Goal: Transaction & Acquisition: Download file/media

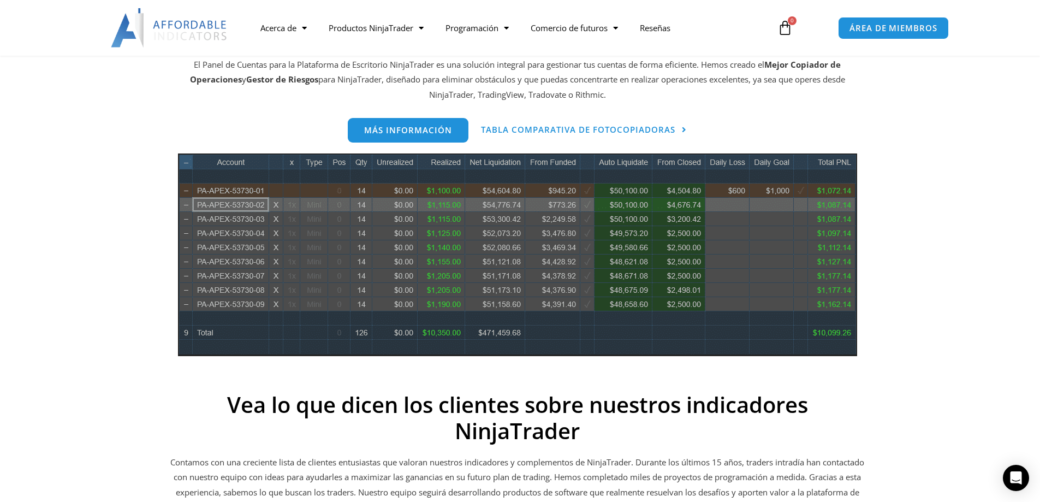
scroll to position [546, 0]
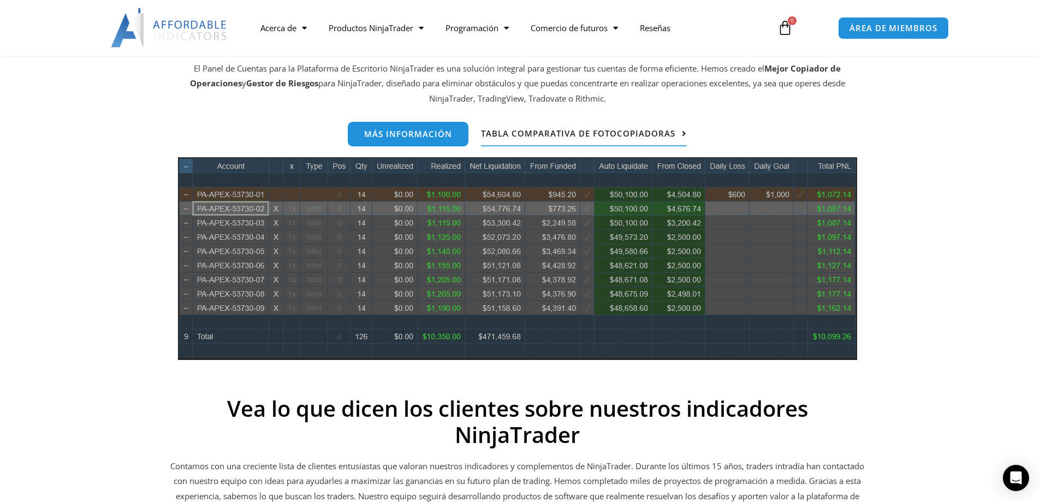
click at [666, 136] on font "Tabla comparativa de fotocopiadoras" at bounding box center [578, 133] width 194 height 11
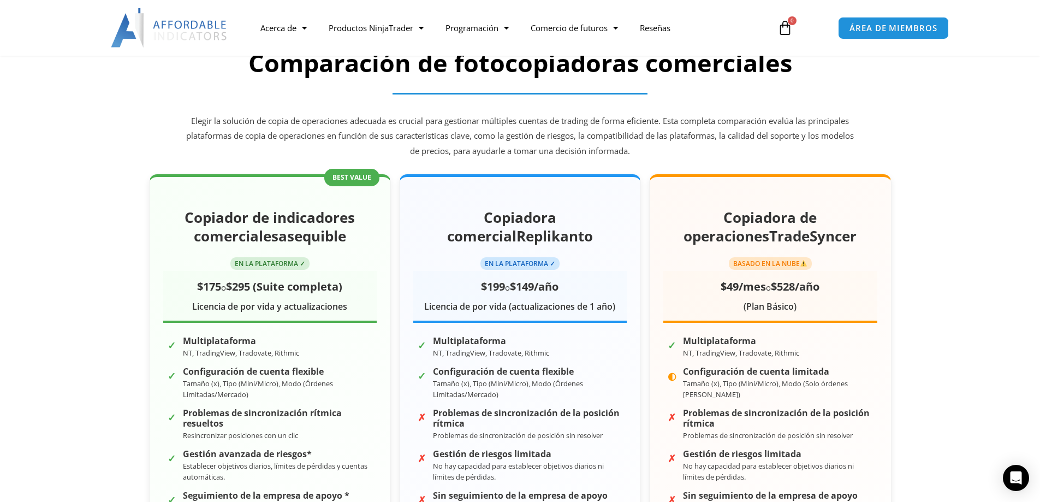
scroll to position [546, 0]
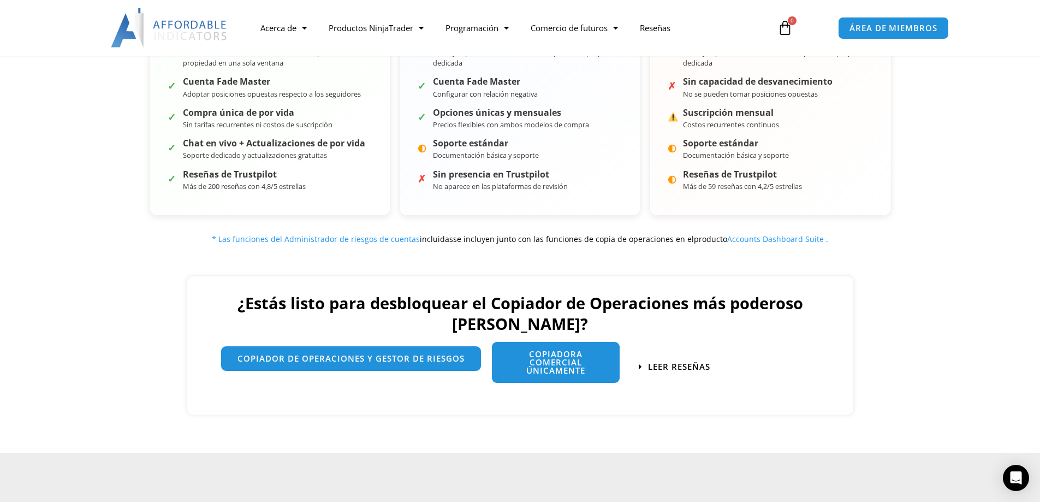
click at [565, 370] on font "Copiadora comercial únicamente" at bounding box center [555, 361] width 59 height 27
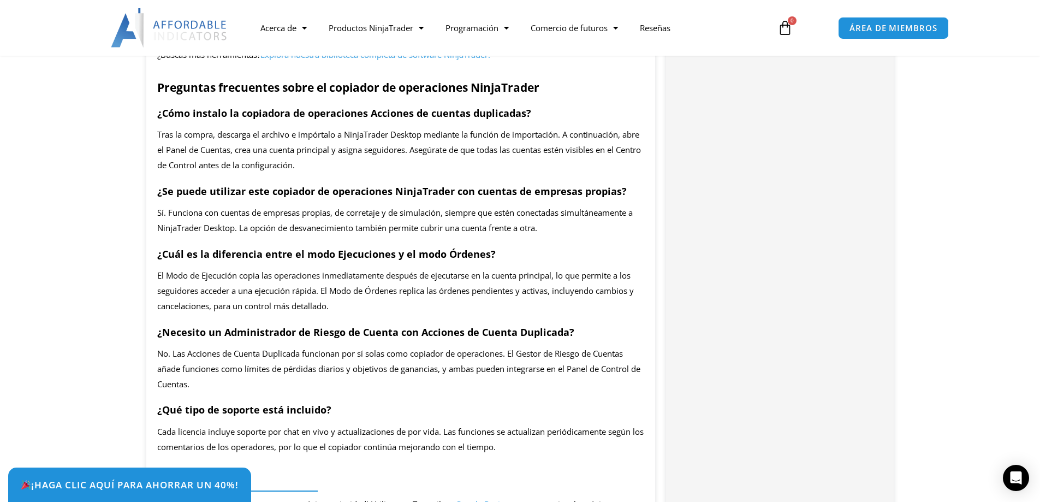
scroll to position [2183, 0]
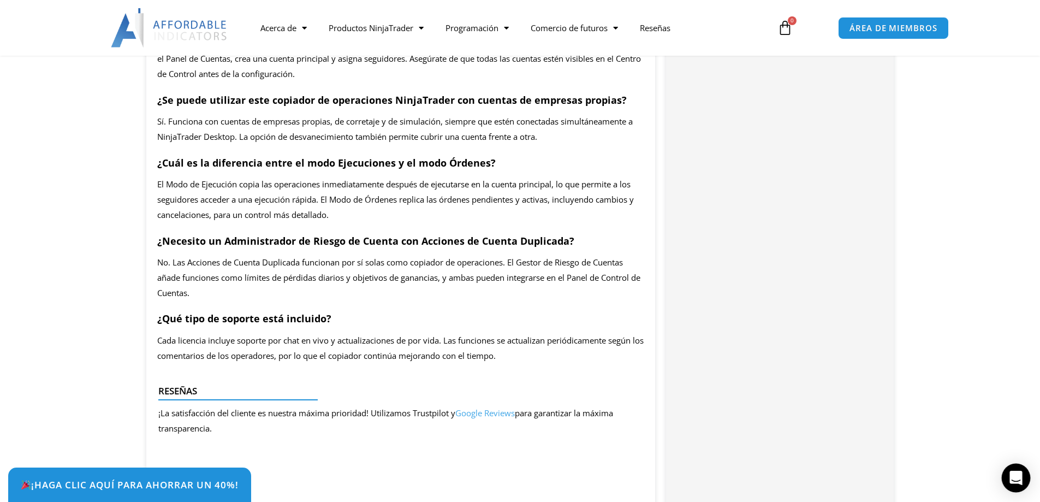
click at [1014, 472] on icon "Abrir Intercom Messenger" at bounding box center [1015, 478] width 13 height 14
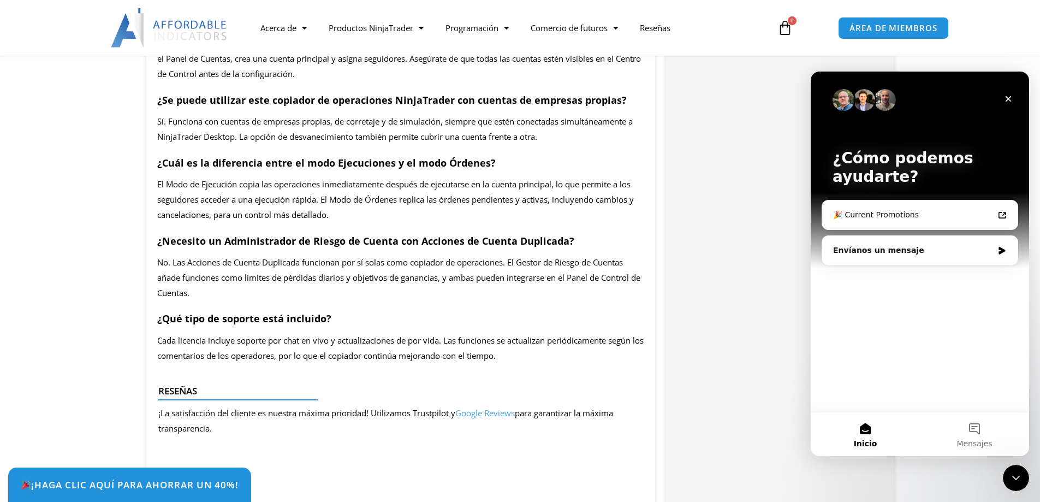
scroll to position [0, 0]
click at [848, 253] on font "Envíanos un mensaje" at bounding box center [878, 250] width 91 height 9
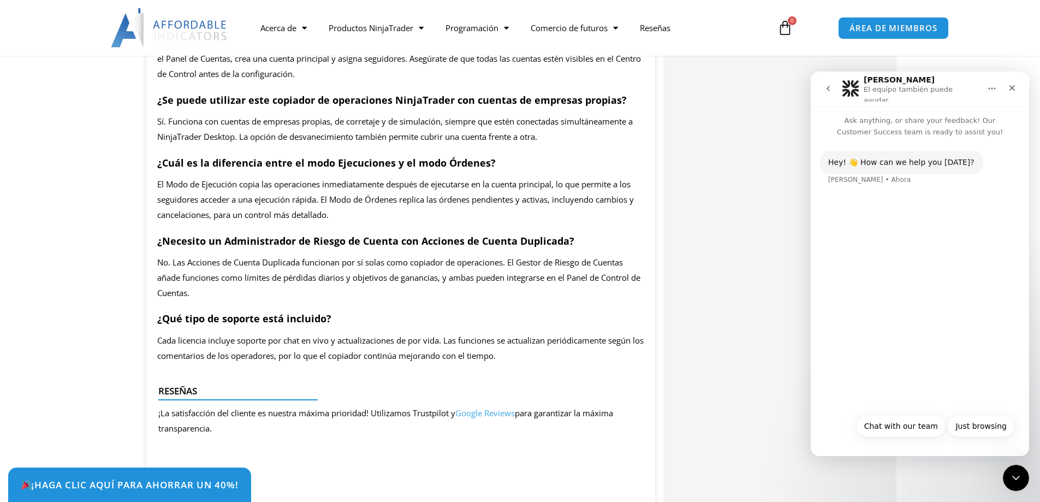
scroll to position [2002, 0]
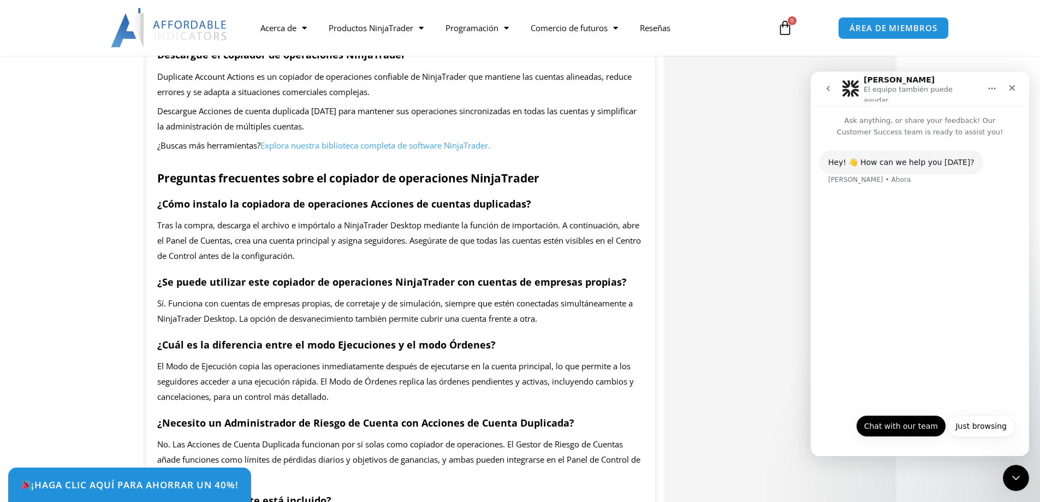
click at [901, 428] on button "Chat with our team" at bounding box center [901, 426] width 90 height 22
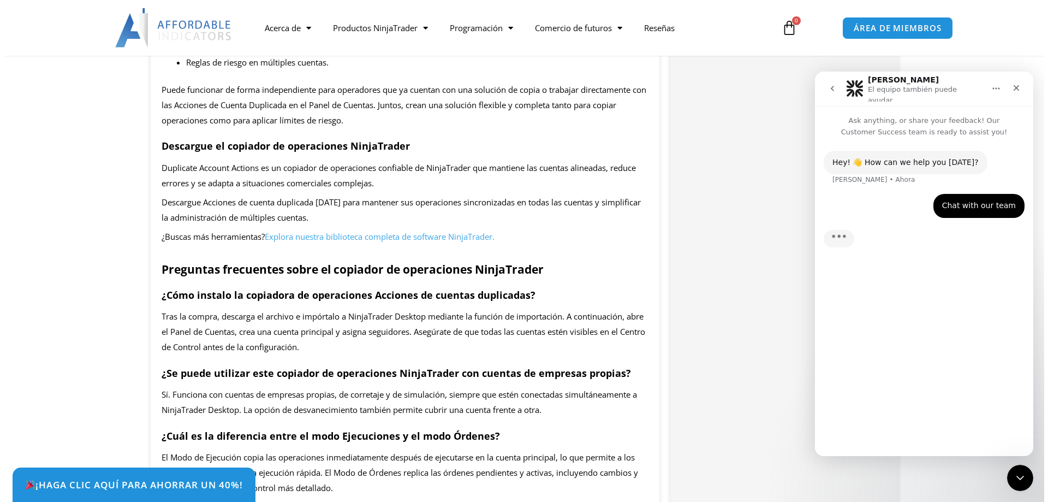
scroll to position [1638, 0]
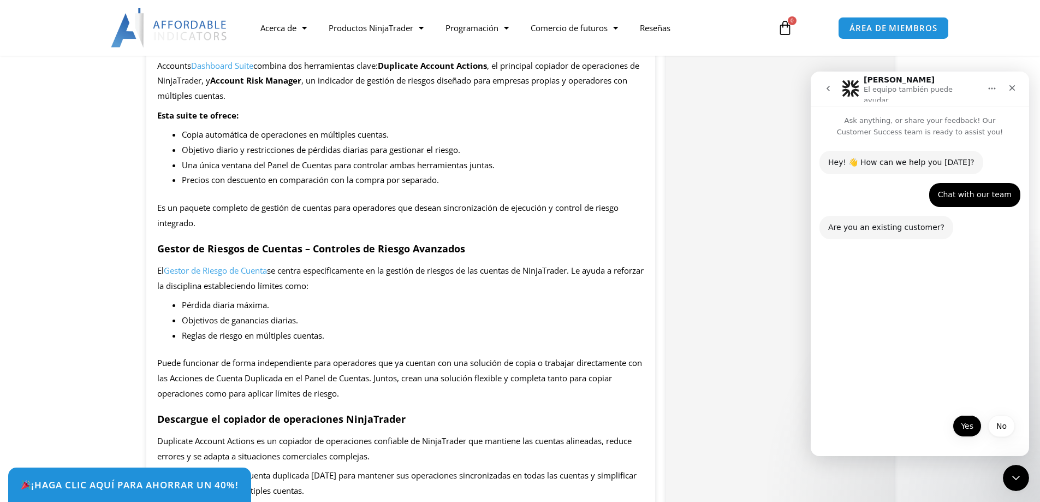
click at [971, 432] on button "Yes" at bounding box center [966, 426] width 29 height 22
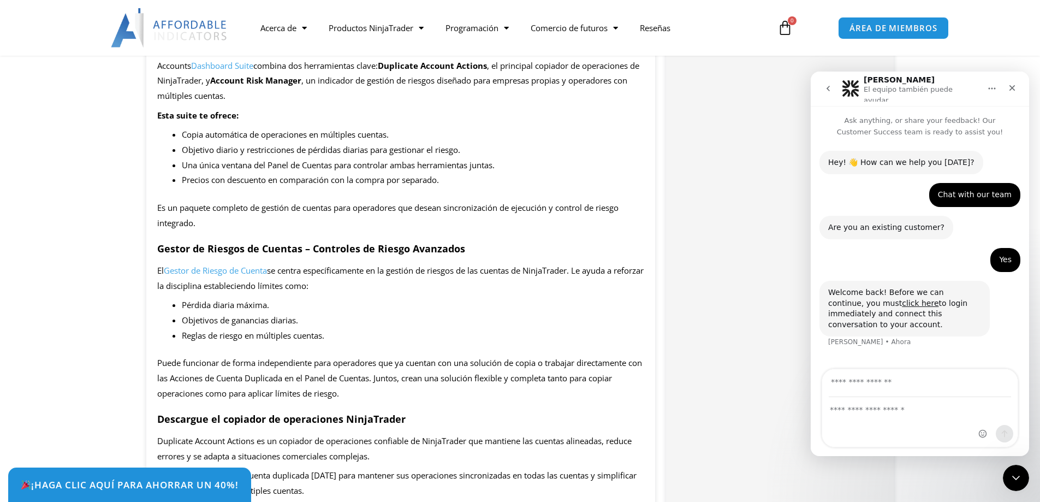
click at [885, 386] on input "Su correo electrónico" at bounding box center [920, 383] width 182 height 28
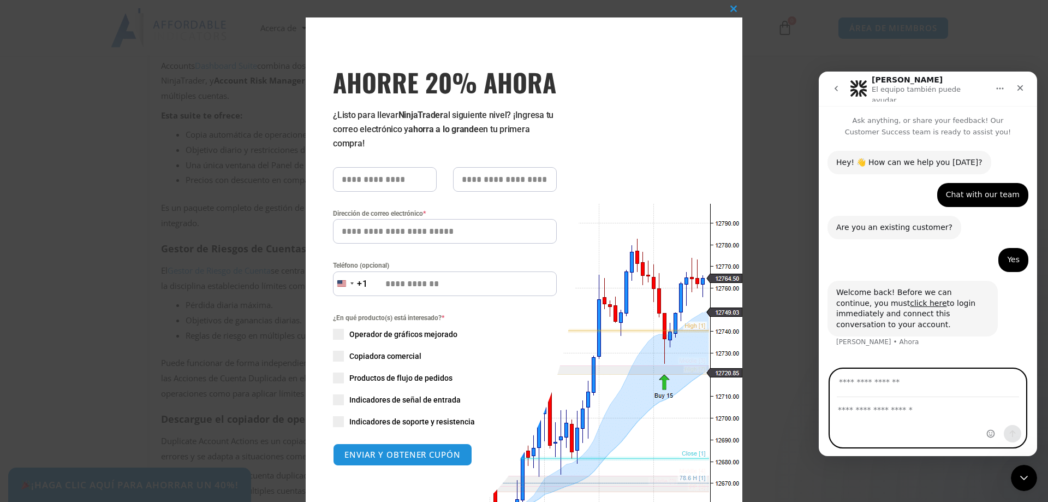
click at [888, 383] on input "Su correo electrónico" at bounding box center [928, 383] width 182 height 28
type input "**********"
click at [858, 413] on textarea "Escribe un mensaje..." at bounding box center [927, 406] width 195 height 19
type textarea "**********"
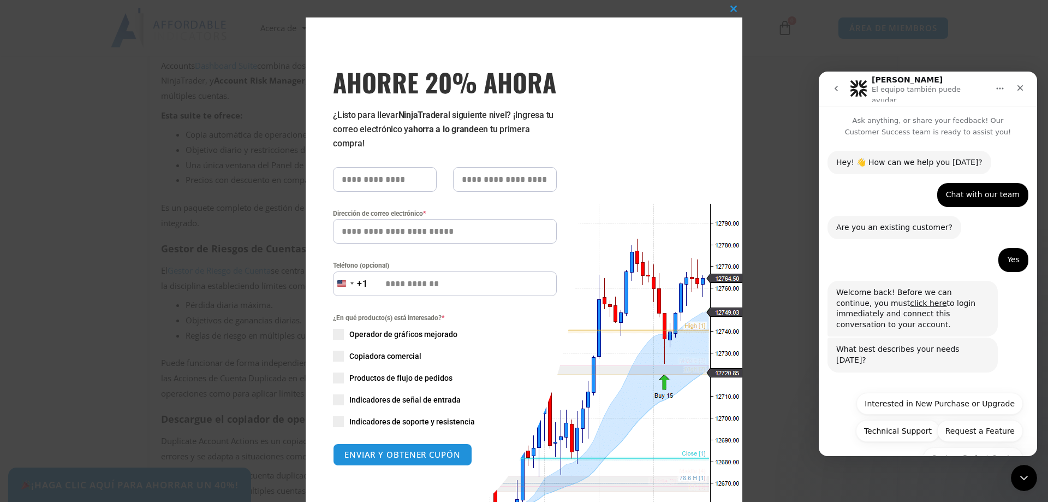
scroll to position [5, 0]
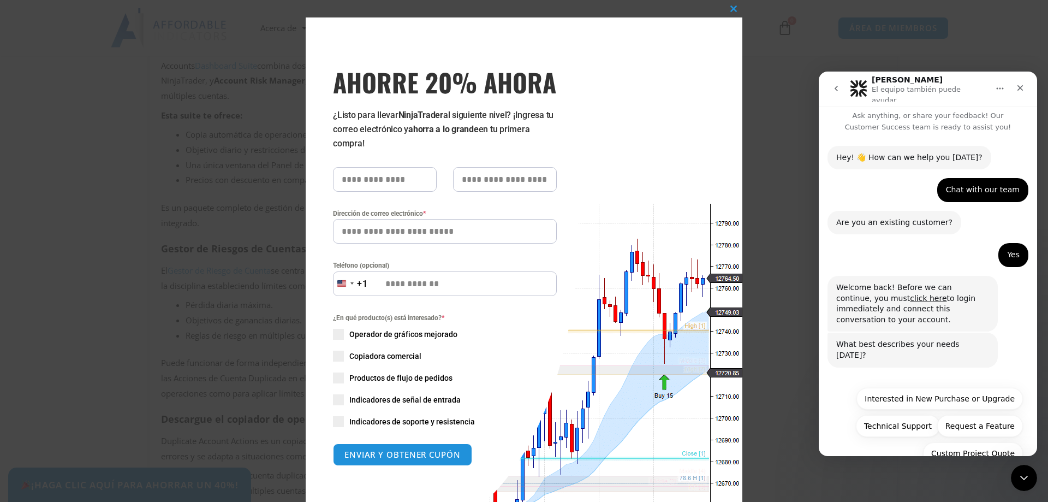
click at [972, 192] on div "Chat with our team • Hace 1m" at bounding box center [982, 190] width 91 height 24
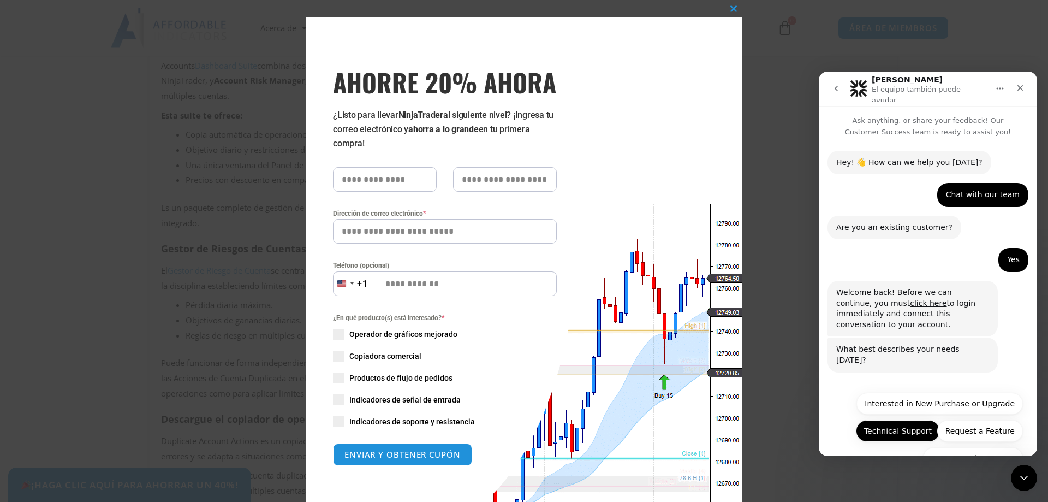
click at [890, 420] on button "Technical Support" at bounding box center [898, 431] width 84 height 22
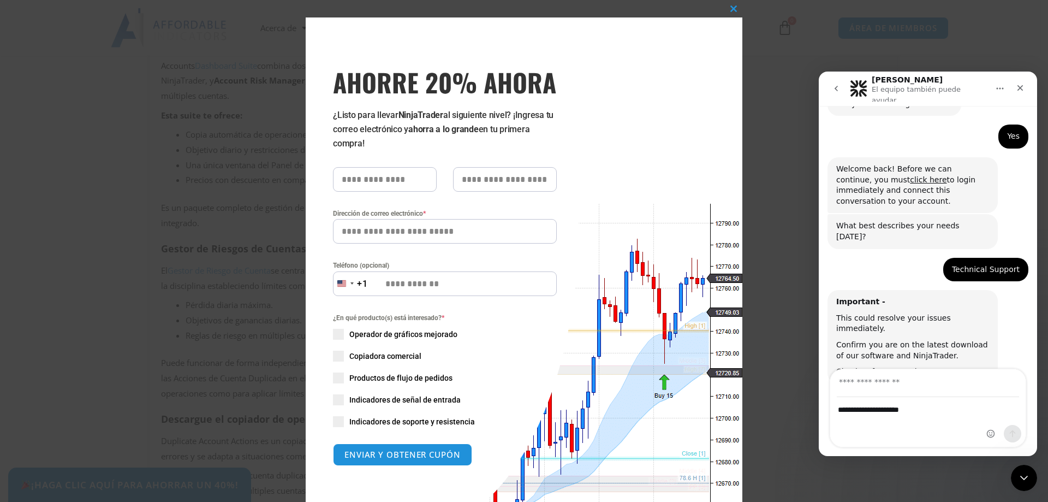
scroll to position [124, 0]
click at [876, 388] on input "Su correo electrónico" at bounding box center [928, 383] width 182 height 28
type input "**********"
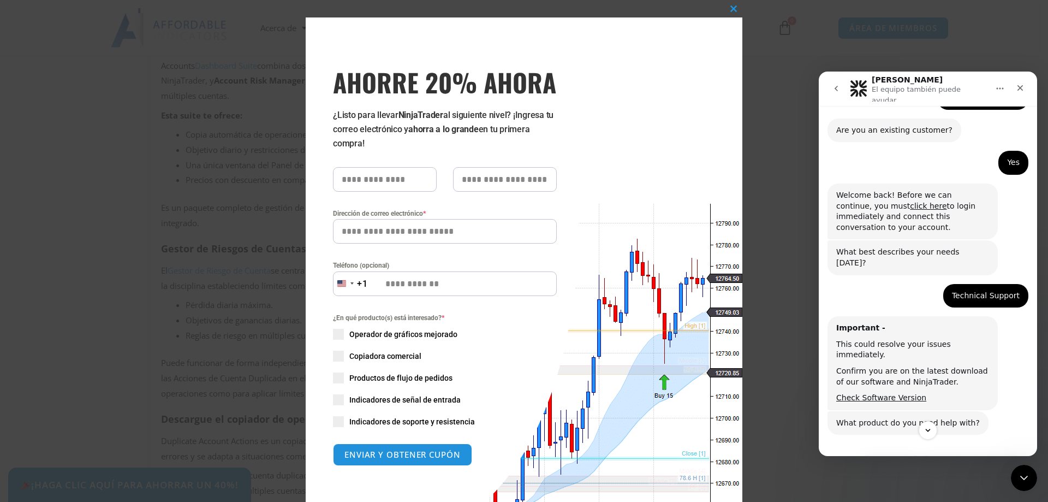
scroll to position [127, 0]
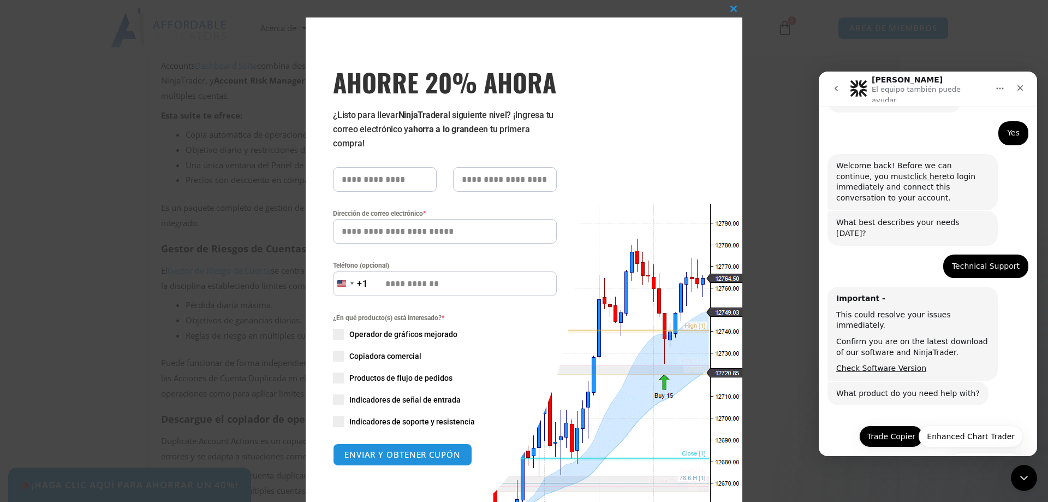
click at [886, 425] on button "Trade Copier" at bounding box center [891, 436] width 64 height 22
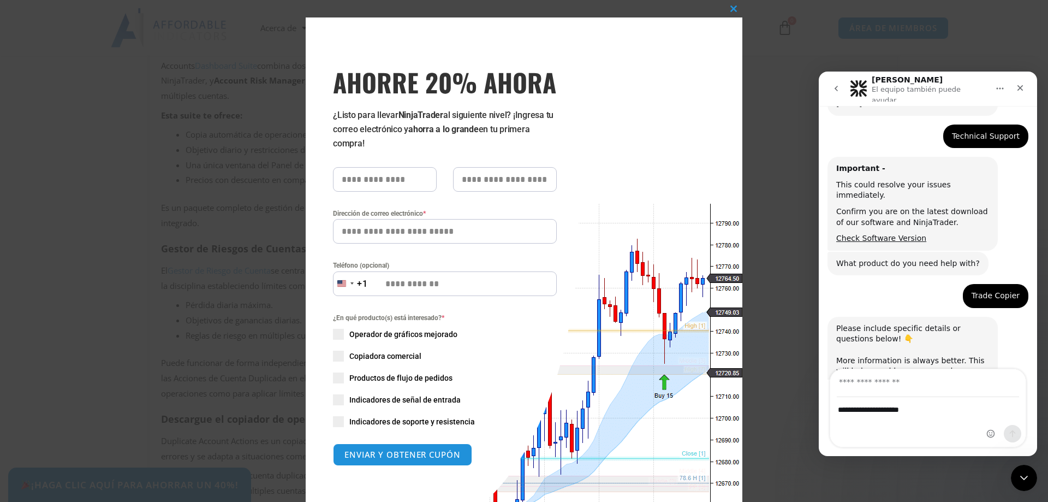
scroll to position [292, 0]
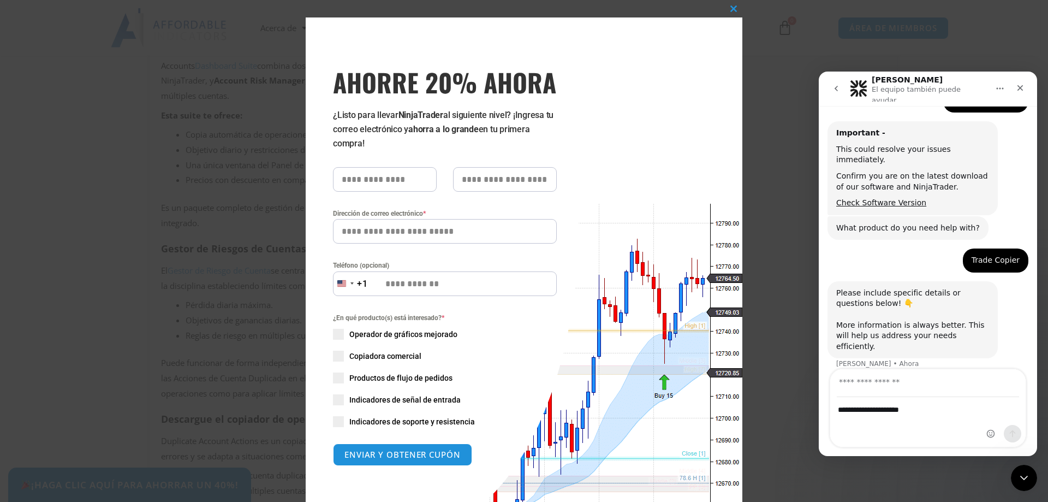
click at [886, 386] on input "Su correo electrónico" at bounding box center [928, 383] width 182 height 28
type input "**********"
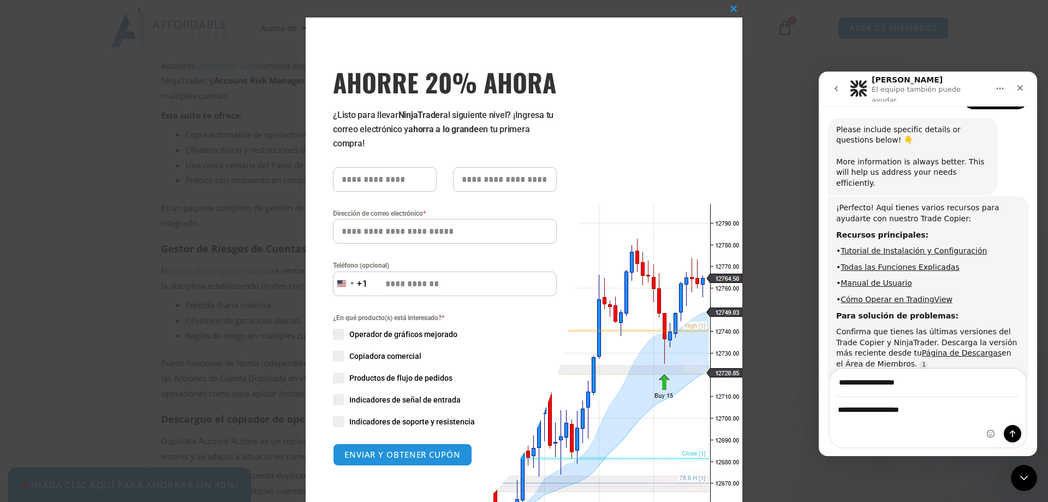
scroll to position [465, 0]
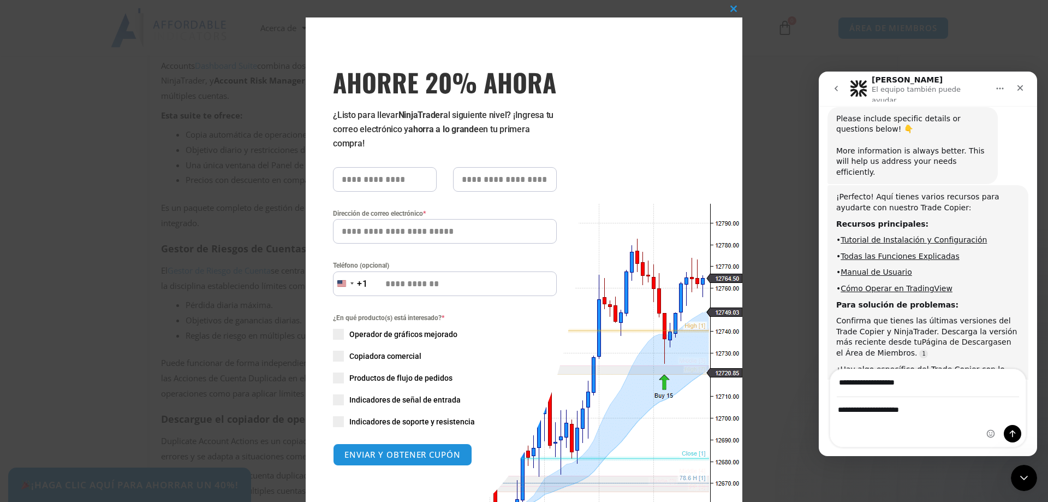
click at [942, 337] on link "Página de Descargas" at bounding box center [962, 341] width 80 height 9
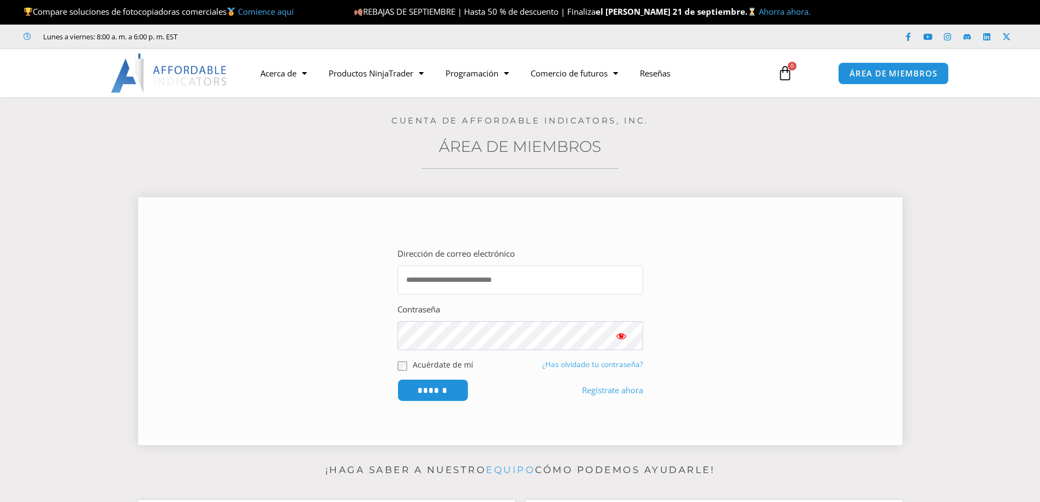
type input "**********"
click at [620, 337] on span "Mostrar contraseña" at bounding box center [621, 335] width 11 height 11
click at [433, 391] on input "******" at bounding box center [432, 389] width 75 height 23
click at [434, 390] on input "******" at bounding box center [432, 389] width 75 height 23
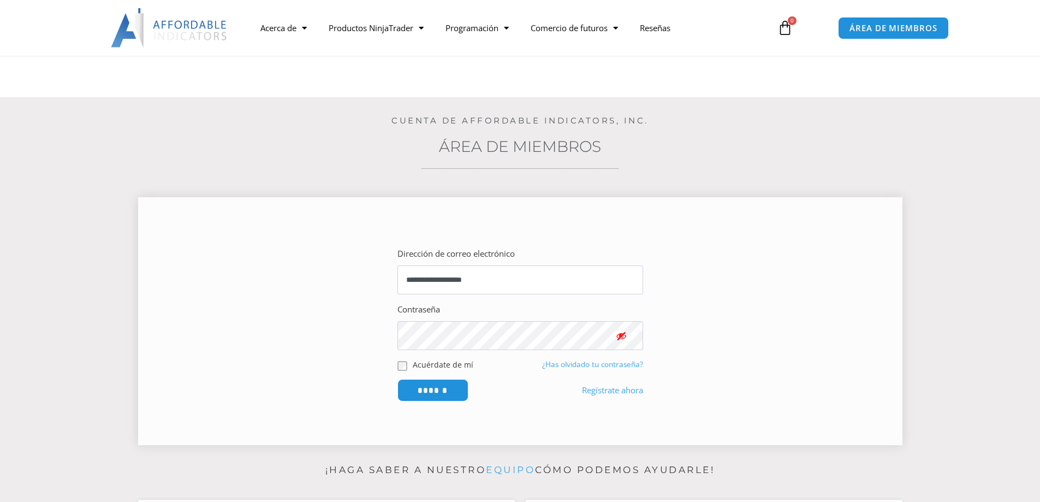
scroll to position [182, 0]
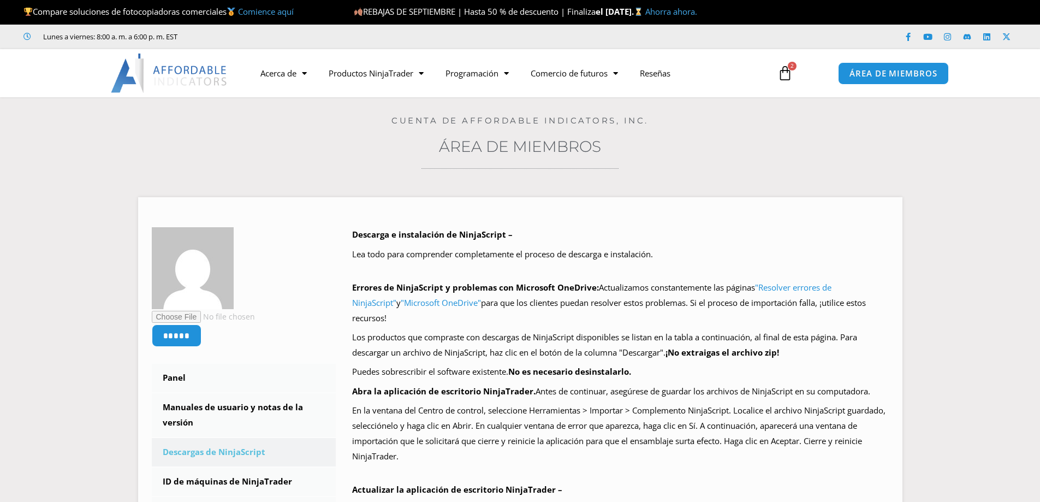
click at [785, 80] on icon at bounding box center [784, 73] width 15 height 15
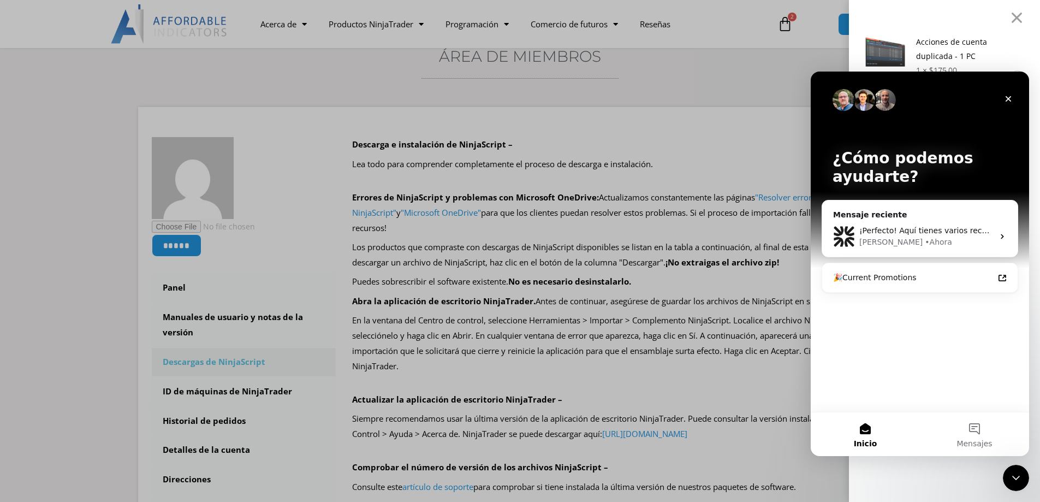
scroll to position [91, 0]
click at [861, 276] on div "🎉Current Promotions" at bounding box center [913, 277] width 160 height 11
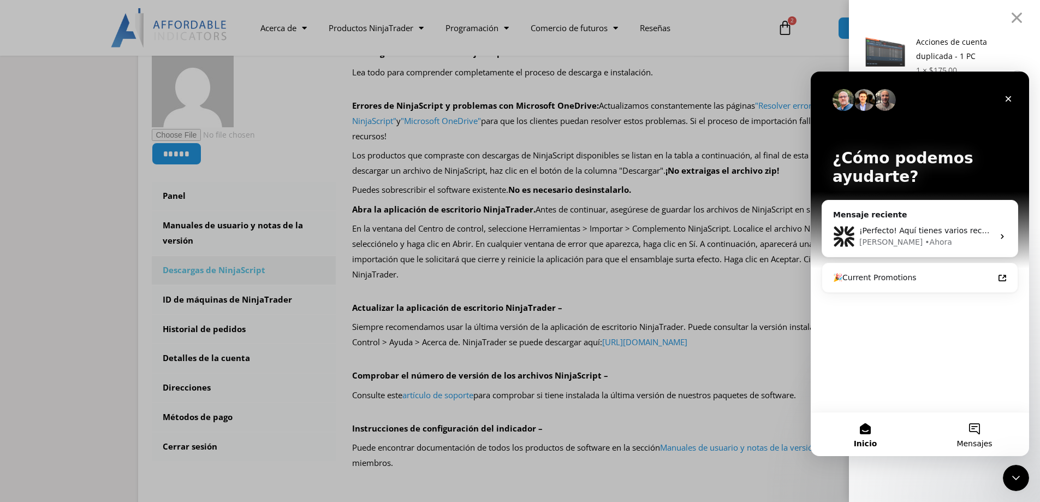
click at [972, 426] on button "Mensajes" at bounding box center [974, 434] width 109 height 44
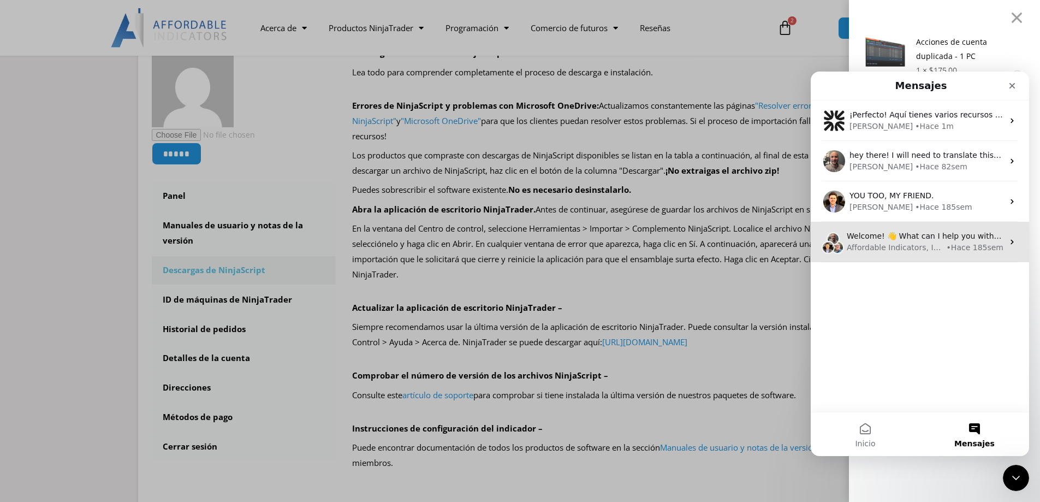
click at [901, 245] on div "Affordable Indicators, Inc." at bounding box center [896, 247] width 98 height 11
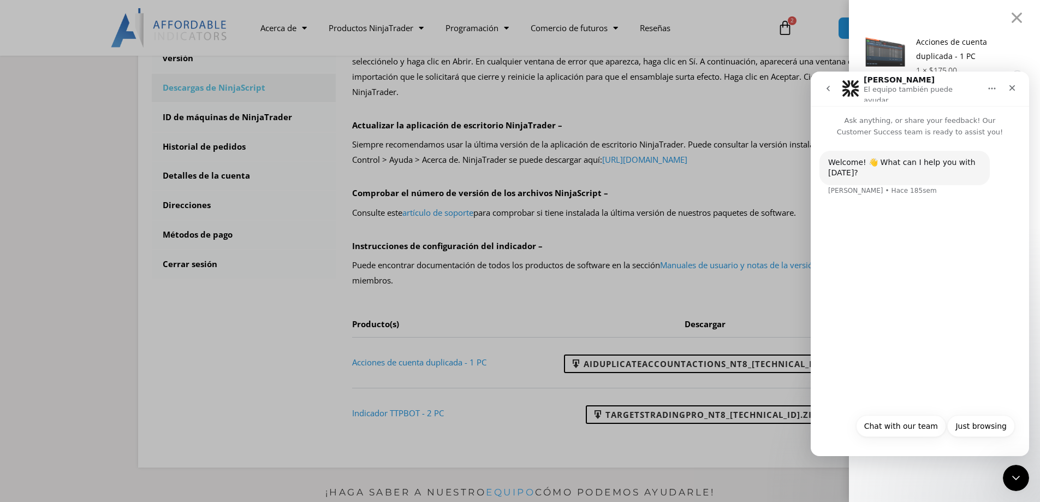
scroll to position [273, 0]
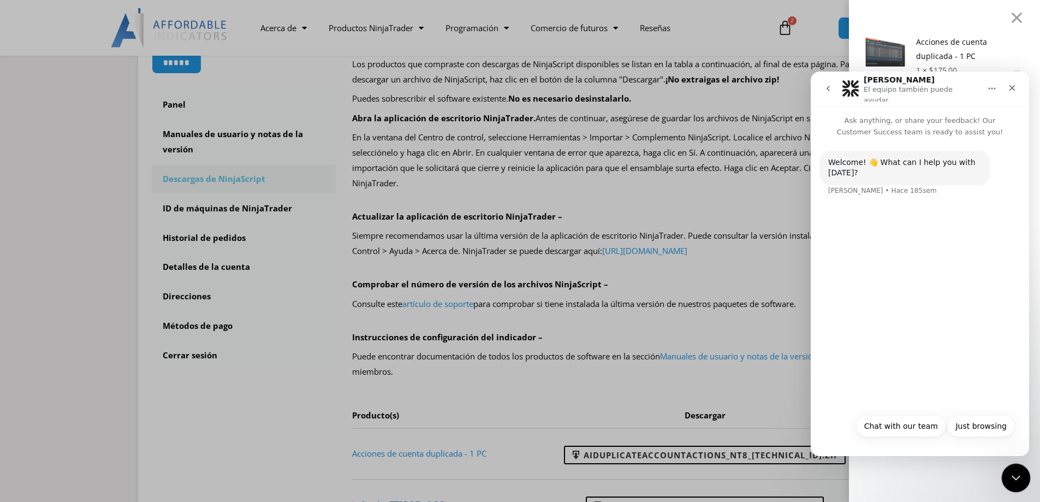
click at [1014, 471] on icon "Cerrar Intercom Messenger" at bounding box center [1014, 475] width 13 height 13
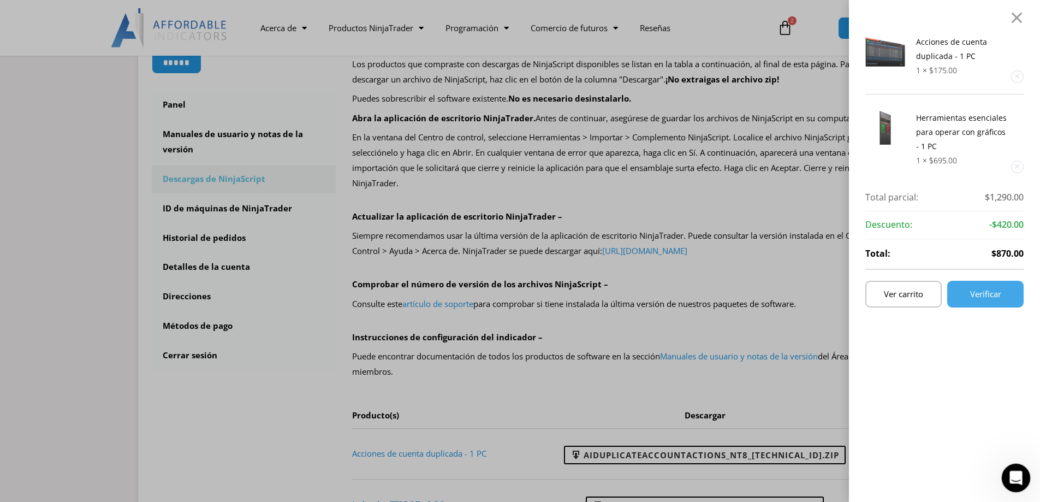
scroll to position [0, 0]
click at [1023, 20] on div at bounding box center [1017, 17] width 14 height 13
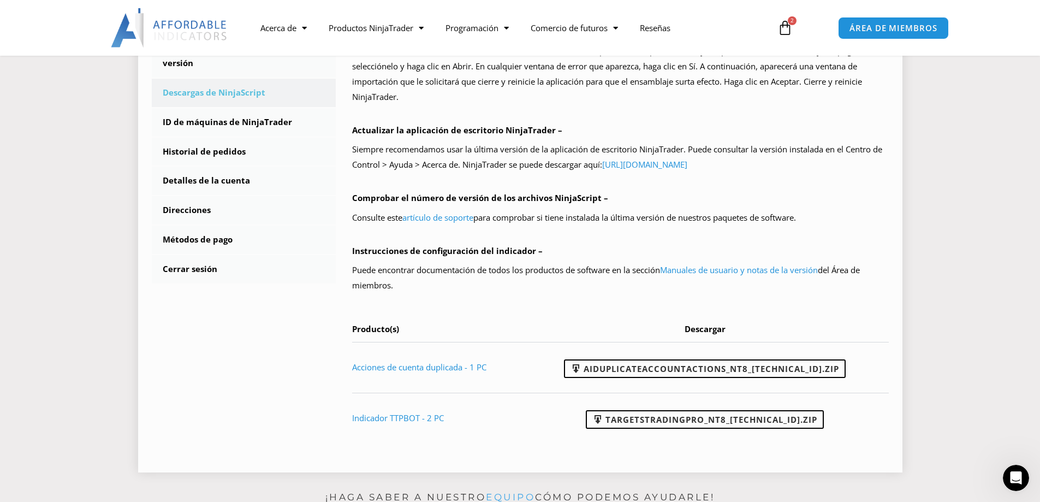
scroll to position [364, 0]
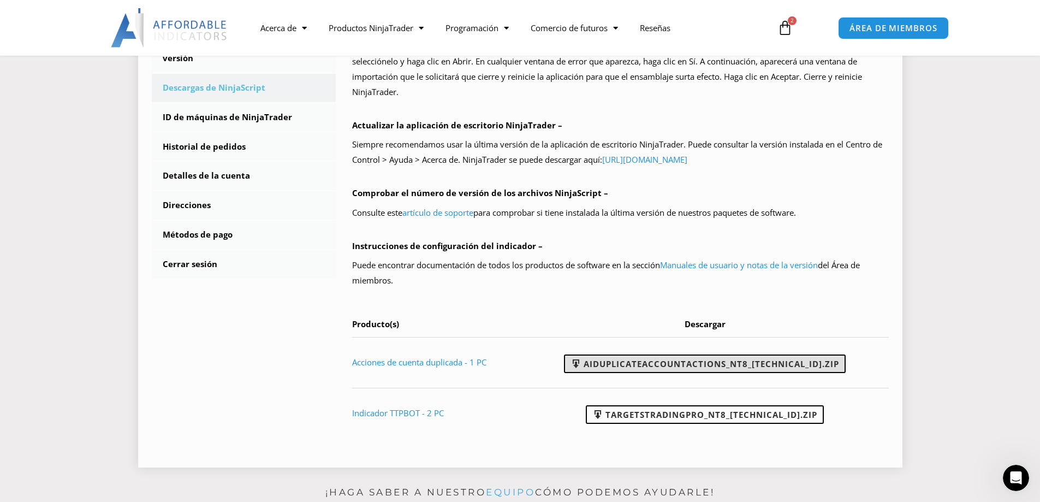
click at [699, 358] on font "AIDuplicateAccountActions_NT8_25.9.18.2.zip" at bounding box center [711, 363] width 255 height 11
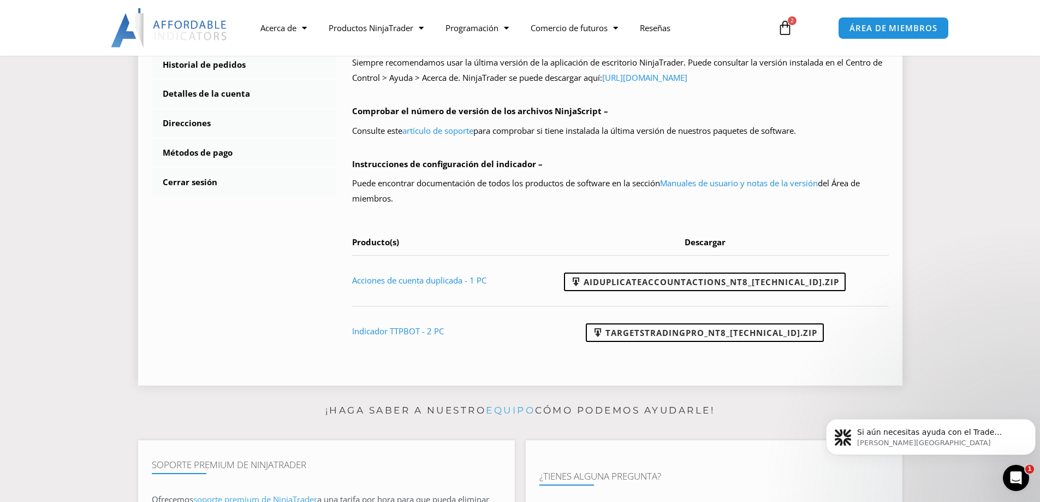
scroll to position [455, 0]
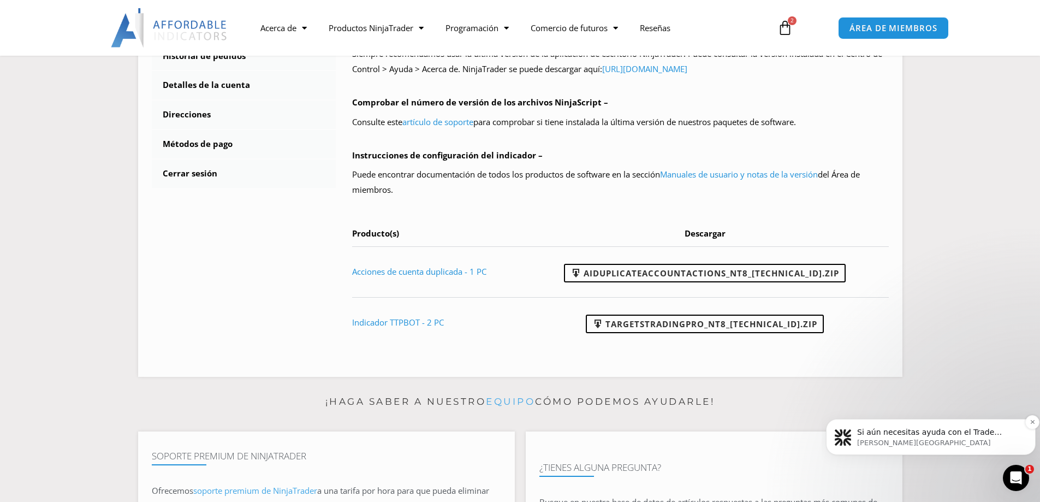
click at [946, 436] on p "Si aún necesitas ayuda con el Trade Copier, estoy aquí para asistirte. ¿Podrías…" at bounding box center [939, 432] width 165 height 11
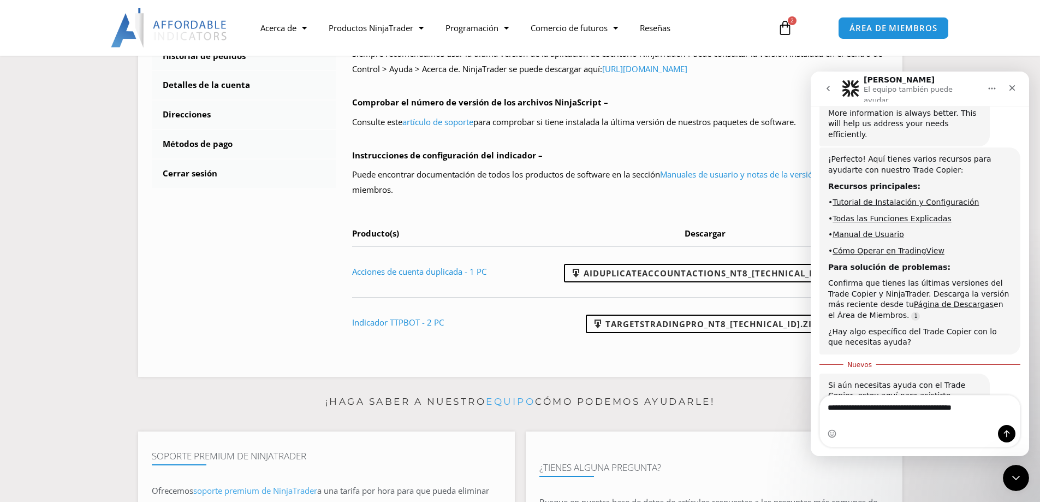
scroll to position [513, 0]
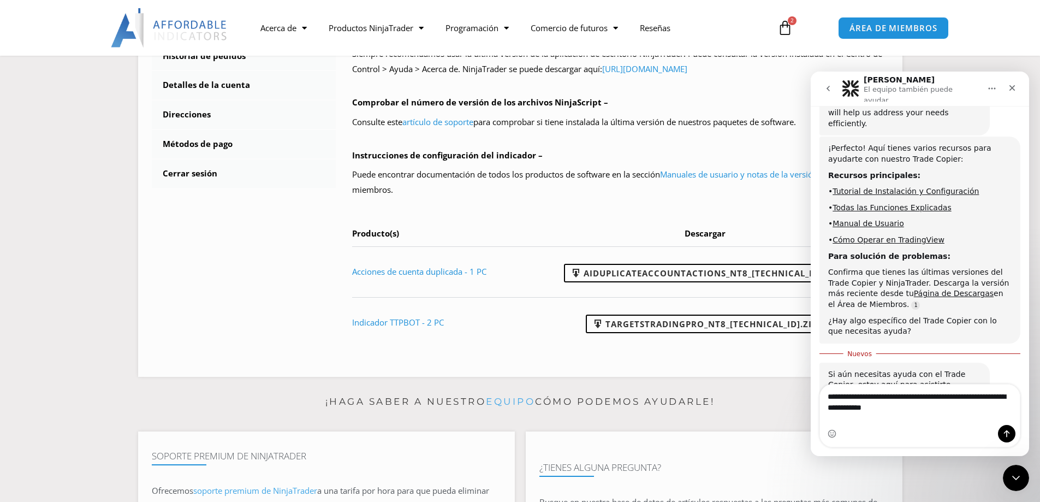
type textarea "**********"
click at [1007, 433] on icon "Enviar un mensaje…" at bounding box center [1007, 433] width 6 height 7
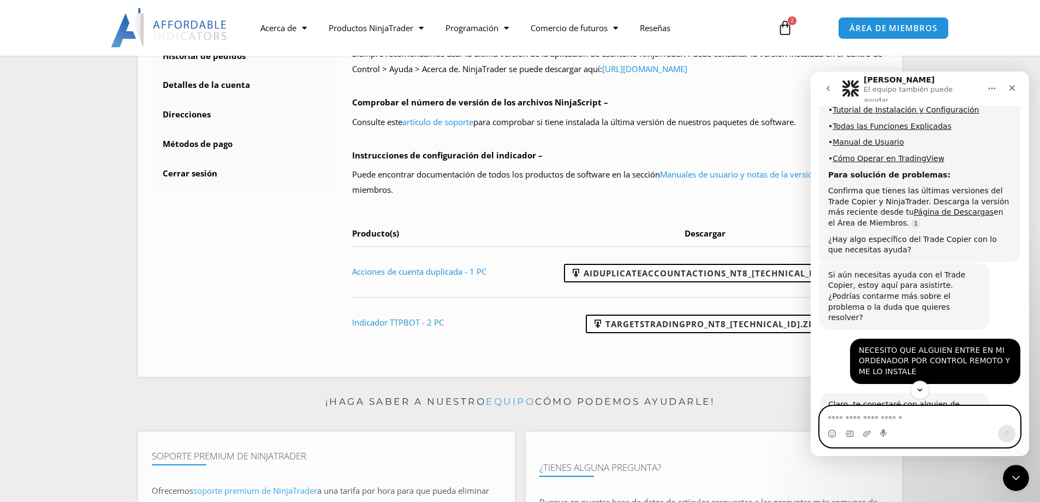
scroll to position [603, 0]
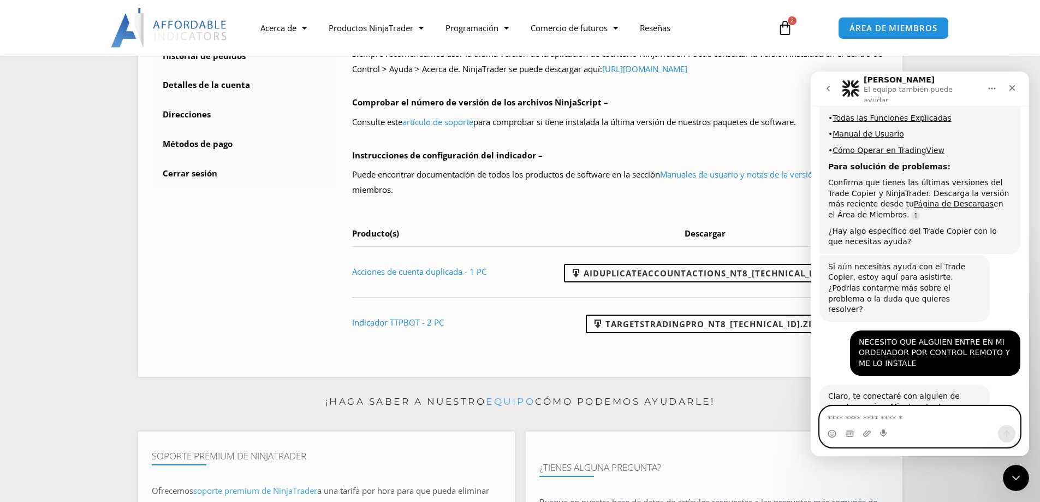
click at [837, 420] on textarea "Escribe un mensaje..." at bounding box center [920, 415] width 200 height 19
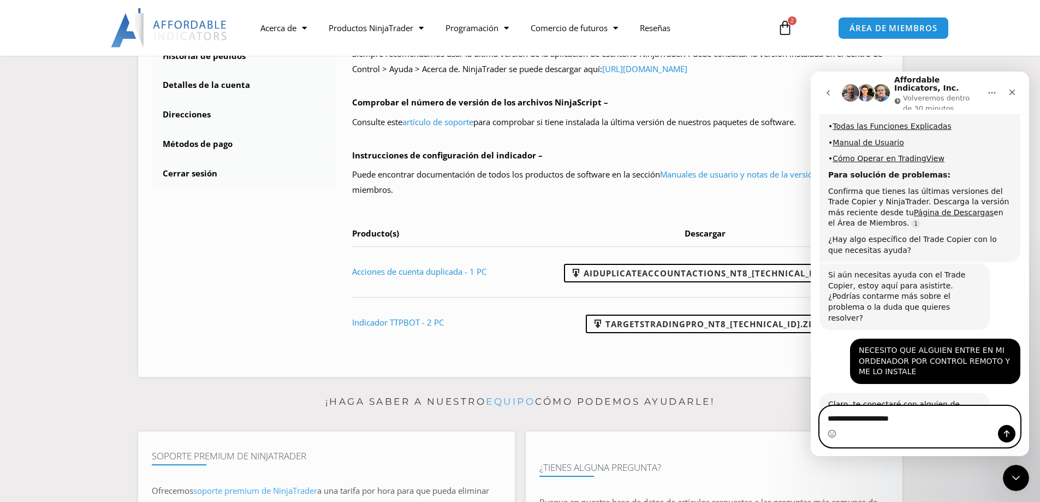
type textarea "**********"
click at [1004, 436] on icon "Enviar un mensaje…" at bounding box center [1006, 433] width 9 height 9
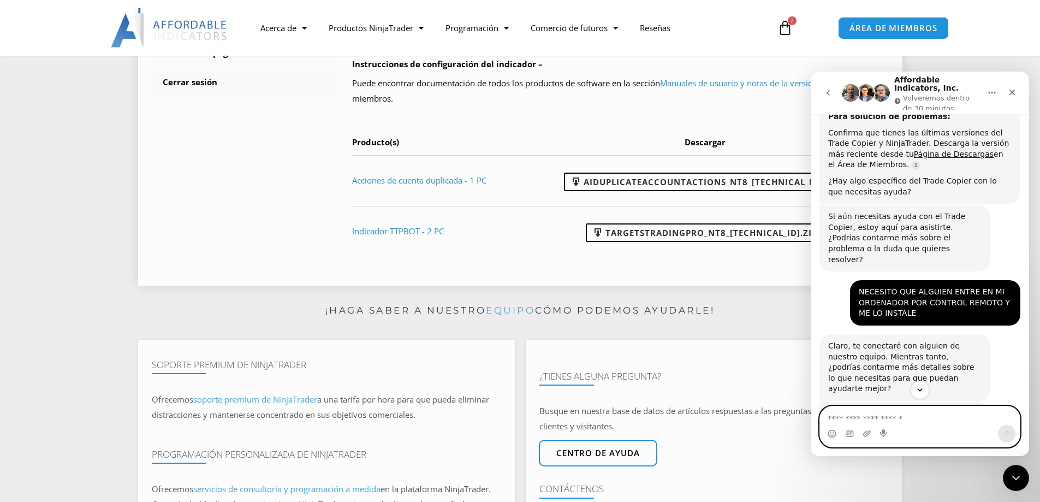
scroll to position [455, 0]
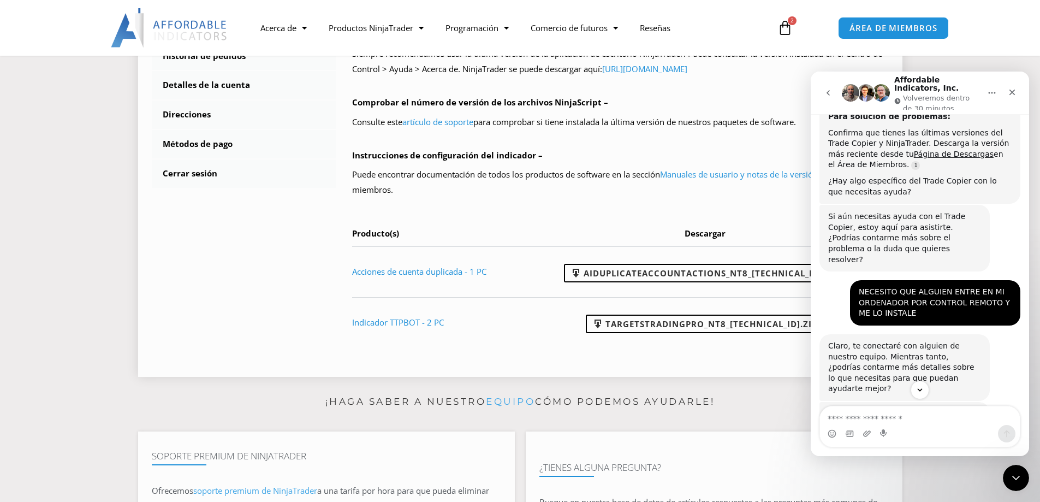
drag, startPoint x: 481, startPoint y: 258, endPoint x: 452, endPoint y: 273, distance: 33.2
click at [452, 273] on td "Acciones de cuenta duplicada - 1 PC" at bounding box center [440, 271] width 177 height 51
click at [449, 266] on font "Acciones de cuenta duplicada - 1 PC" at bounding box center [419, 271] width 134 height 11
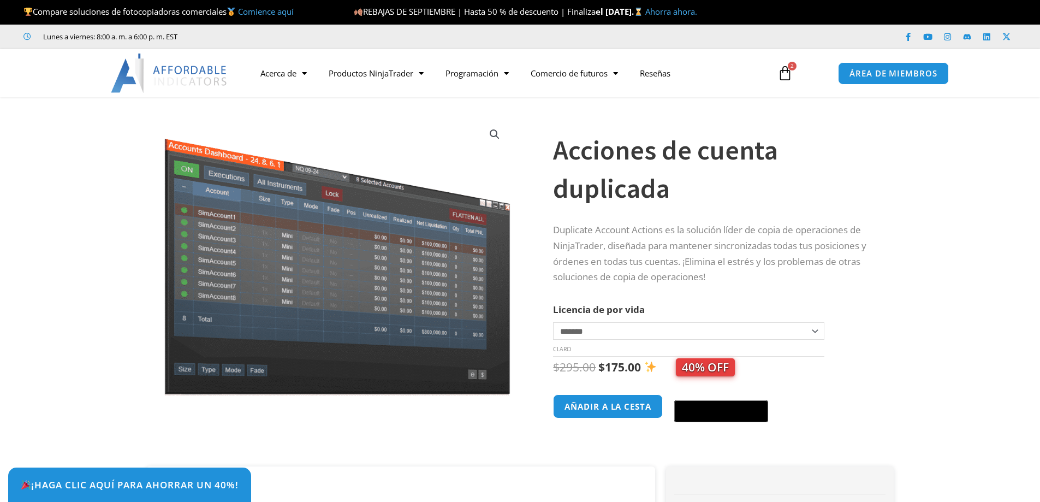
click at [814, 329] on select "**********" at bounding box center [688, 330] width 271 height 17
click at [593, 75] on font "Comercio de futuros" at bounding box center [569, 73] width 77 height 11
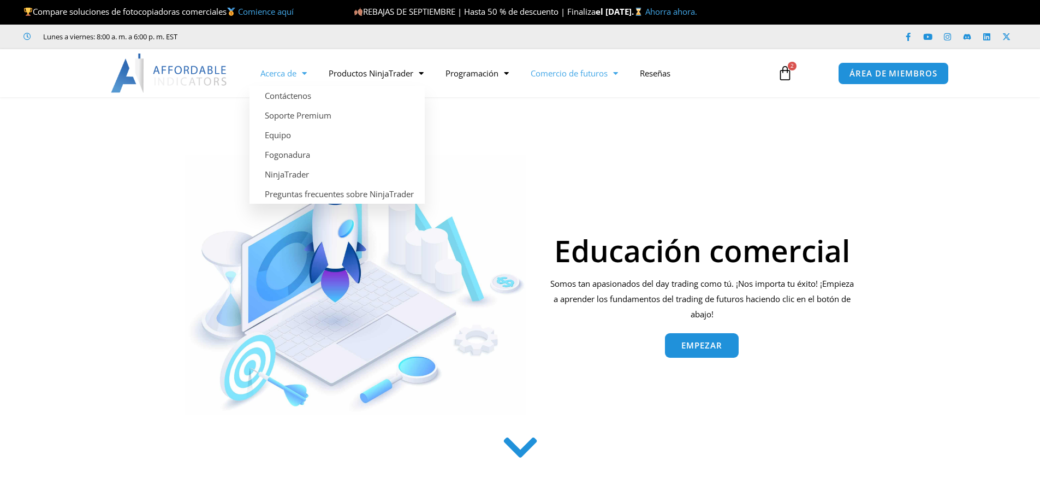
click at [290, 79] on link "Acerca de" at bounding box center [283, 73] width 68 height 25
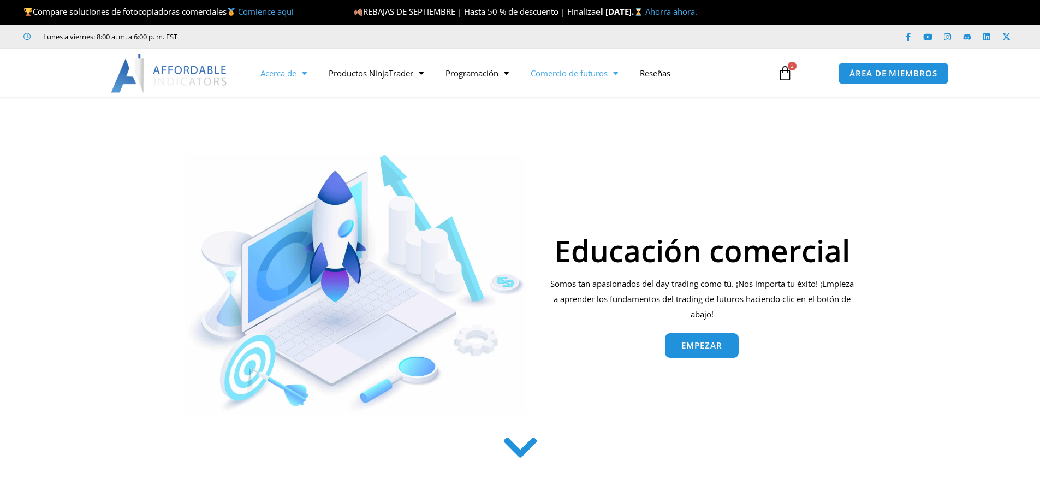
click at [290, 79] on link "Acerca de" at bounding box center [283, 73] width 68 height 25
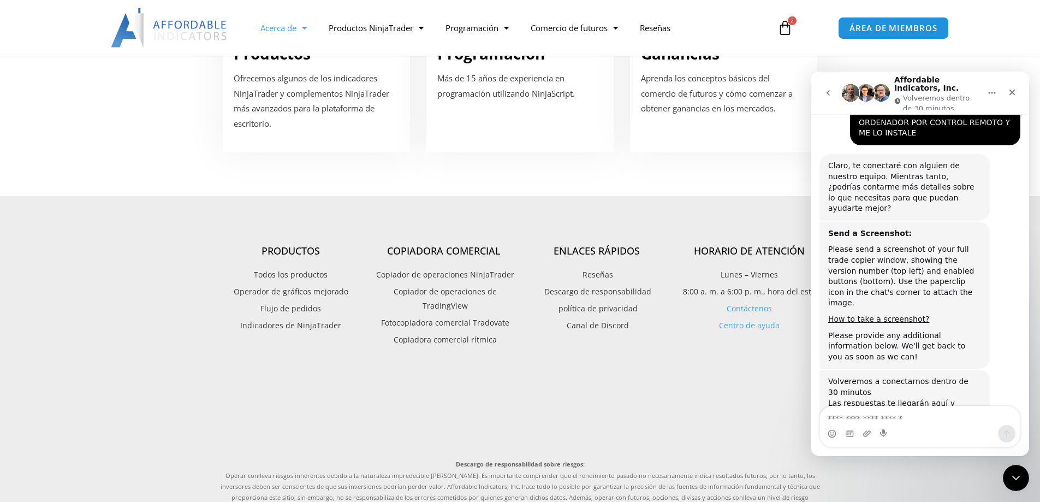
scroll to position [819, 0]
